Goal: Task Accomplishment & Management: Manage account settings

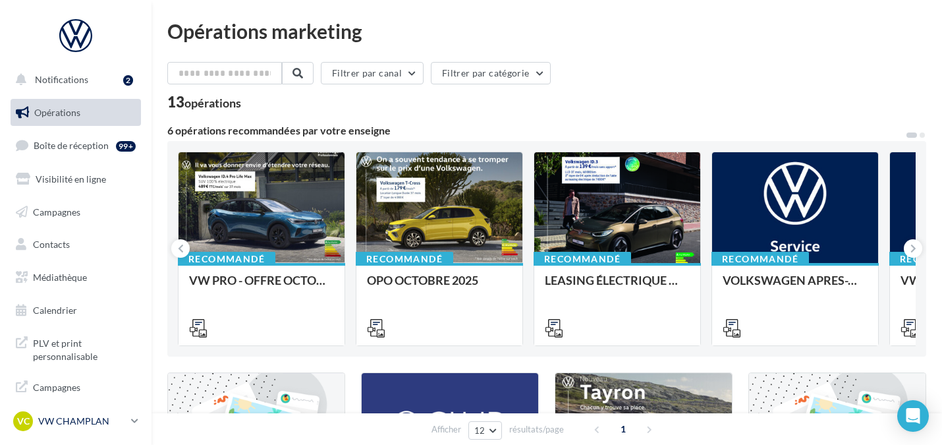
click at [80, 415] on p "VW CHAMPLAN" at bounding box center [82, 420] width 88 height 13
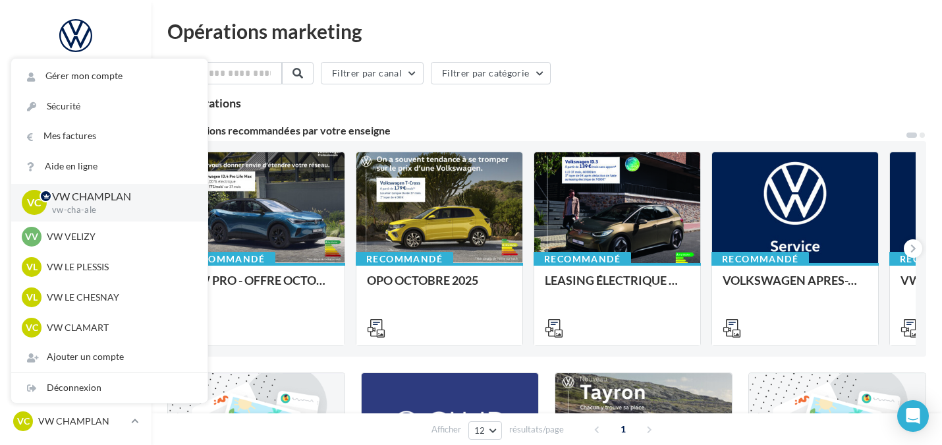
drag, startPoint x: 606, startPoint y: 76, endPoint x: 571, endPoint y: 99, distance: 42.0
click at [571, 99] on div "13 opérations" at bounding box center [546, 103] width 759 height 17
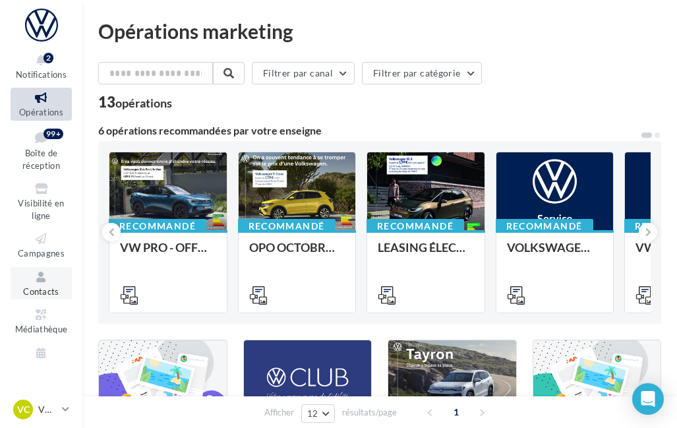
scroll to position [110, 0]
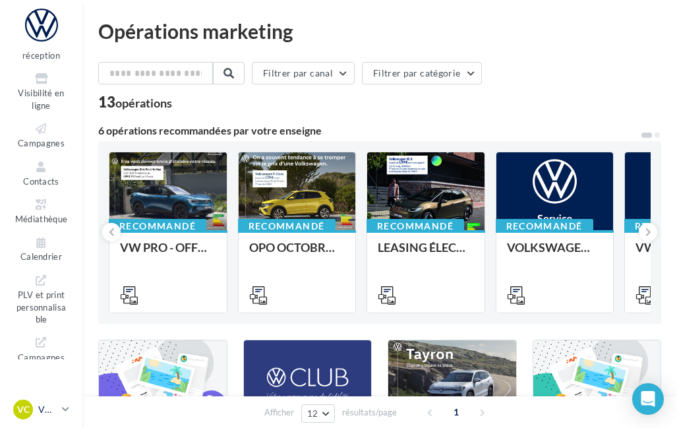
click at [45, 410] on p "VW CHAMPLAN" at bounding box center [47, 409] width 18 height 13
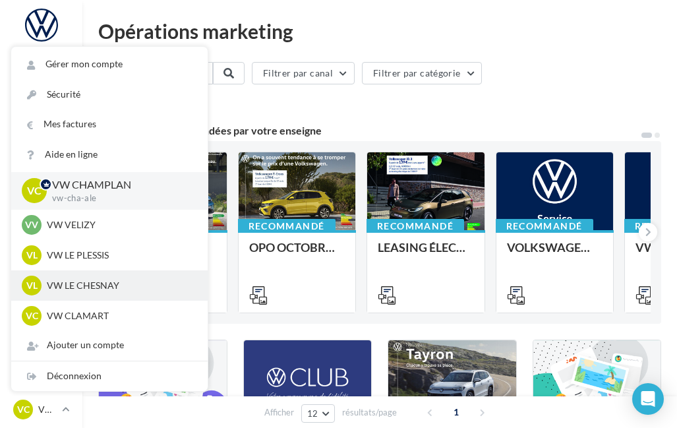
scroll to position [0, 0]
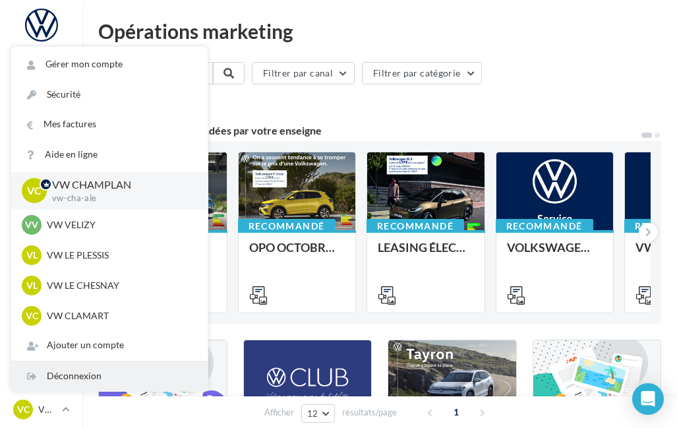
click at [120, 370] on div "Déconnexion" at bounding box center [109, 376] width 196 height 30
